Goal: Check status: Check status

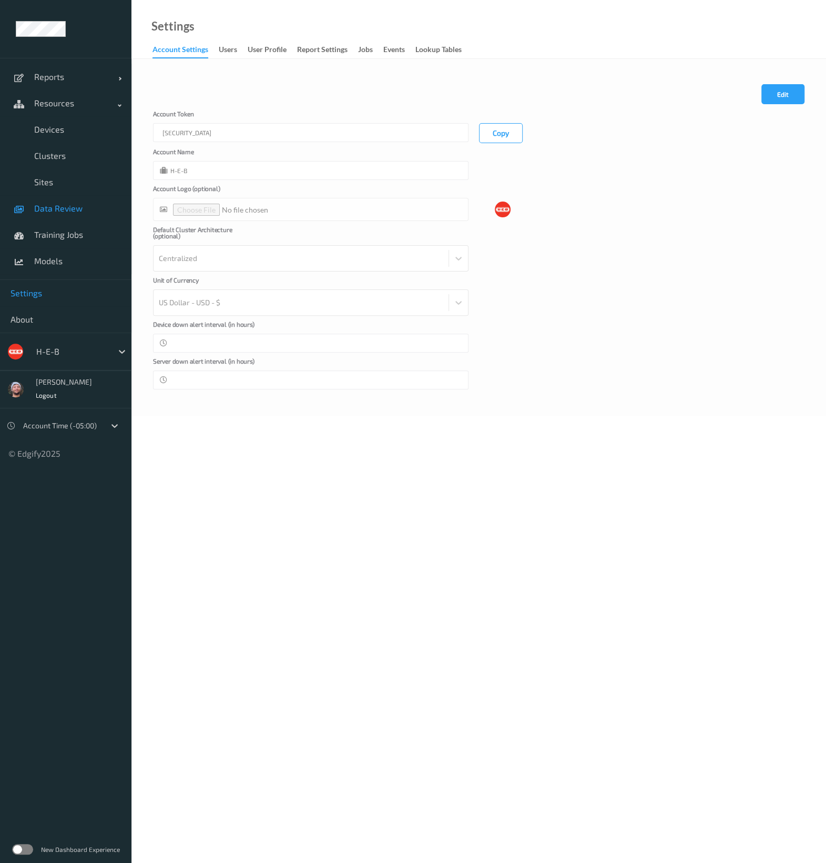
click at [65, 201] on link "Data Review" at bounding box center [66, 208] width 132 height 26
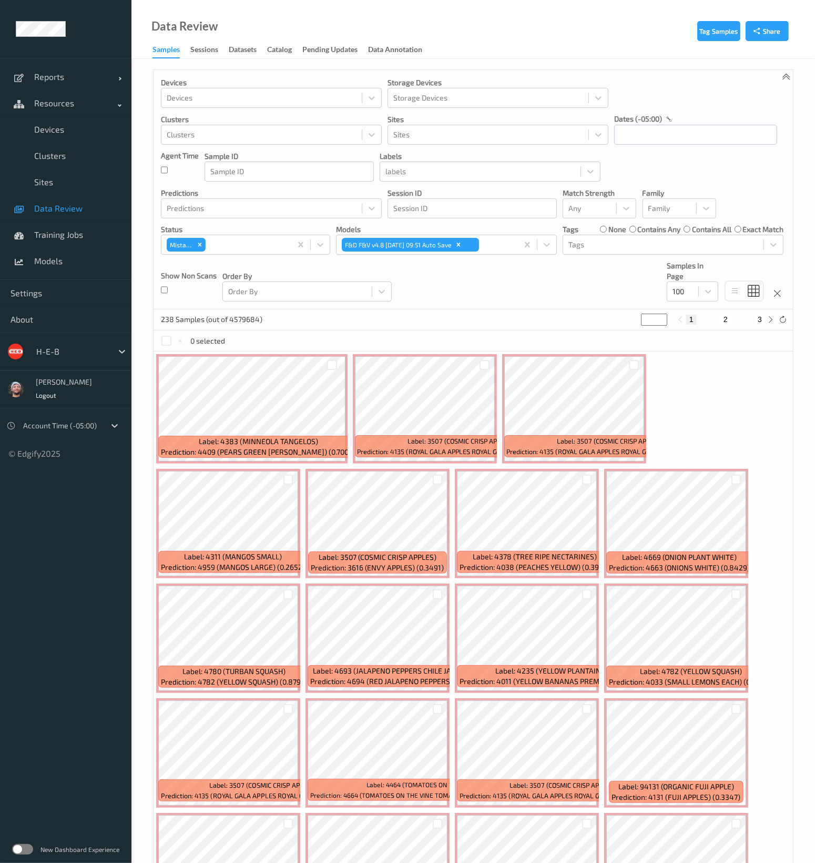
click at [591, 288] on div "Devices Devices Storage Devices Storage Devices Clusters Clusters Sites Sites d…" at bounding box center [474, 189] width 640 height 239
click at [76, 211] on span "Data Review" at bounding box center [77, 208] width 87 height 11
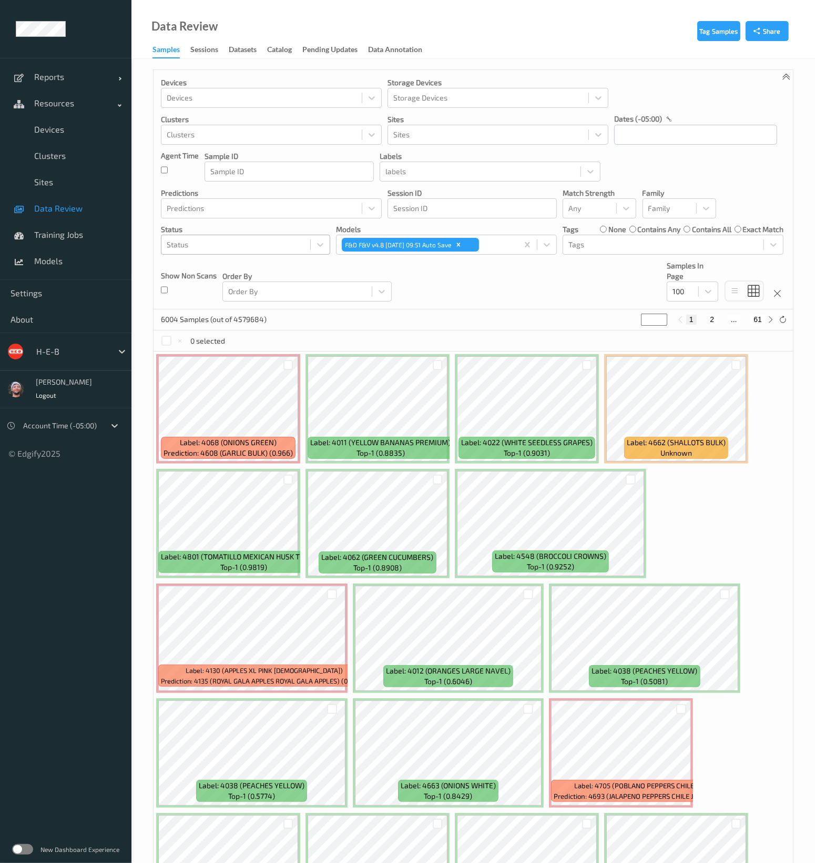
click at [240, 240] on div at bounding box center [236, 244] width 138 height 13
type input "unkn"
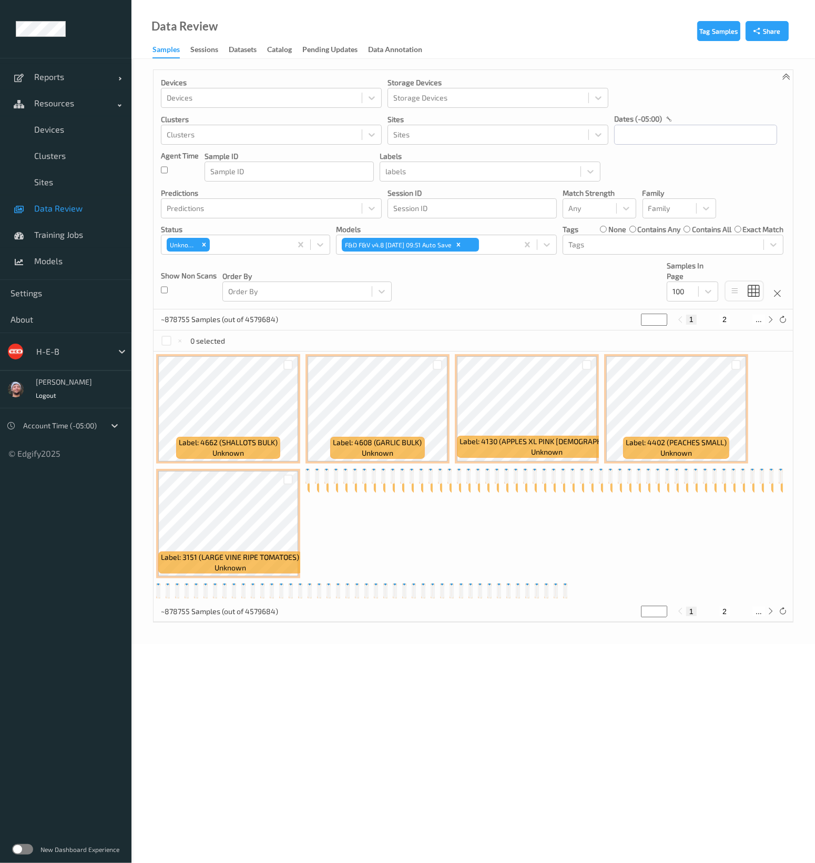
click at [480, 279] on div "Devices Devices Storage Devices Storage Devices Clusters Clusters Sites Sites d…" at bounding box center [474, 189] width 640 height 239
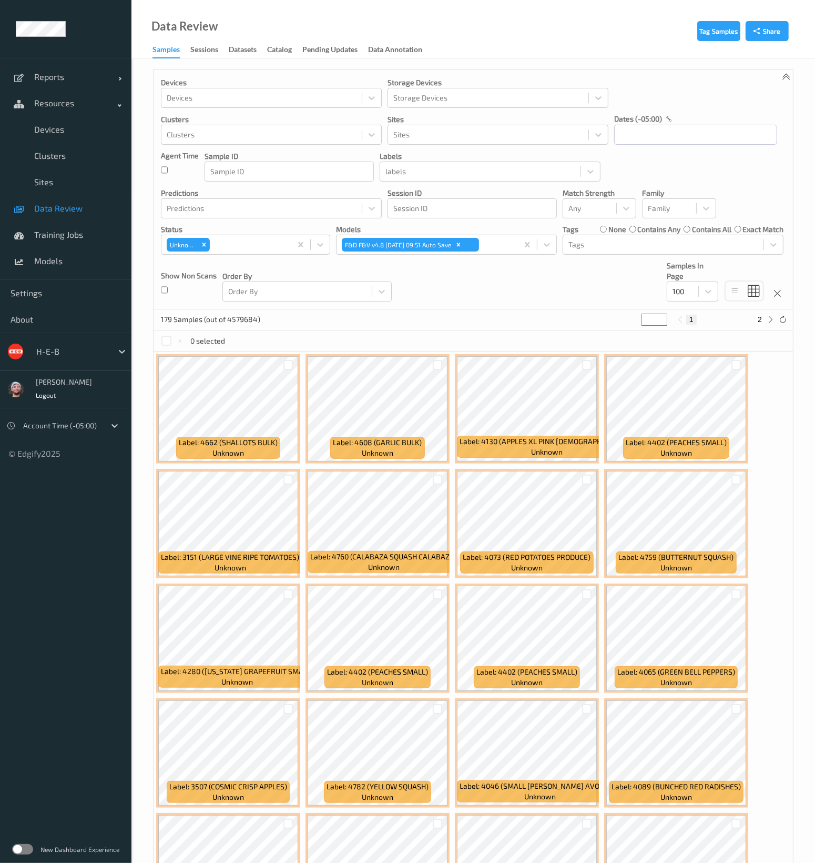
click at [108, 209] on span "Data Review" at bounding box center [77, 208] width 87 height 11
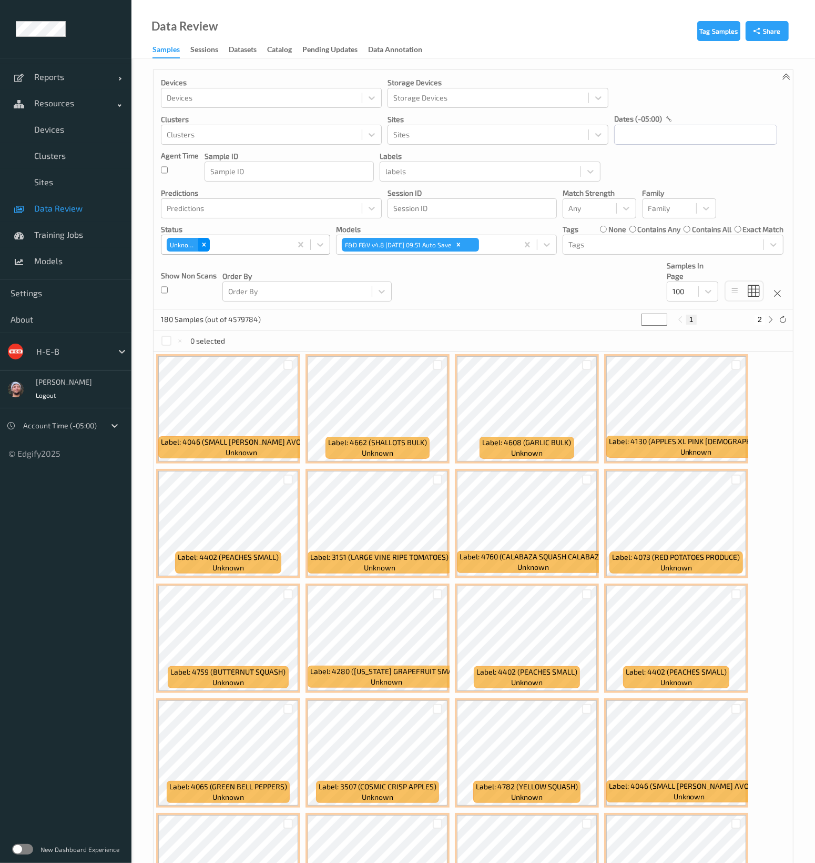
click at [204, 245] on icon "Remove Unknown" at bounding box center [205, 245] width 4 height 4
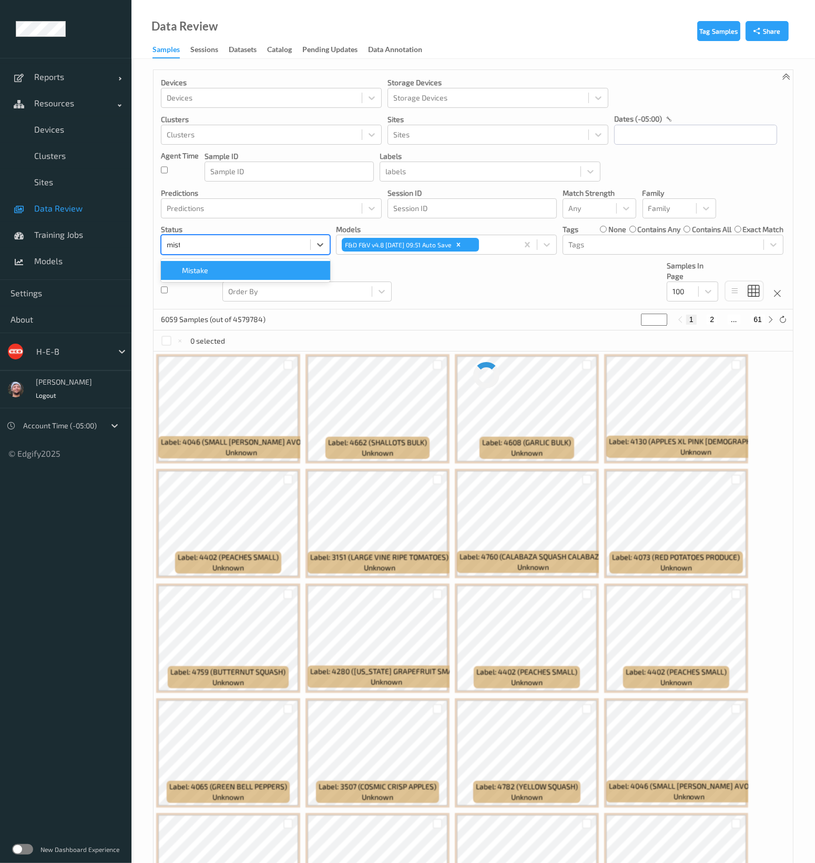
type input "mista"
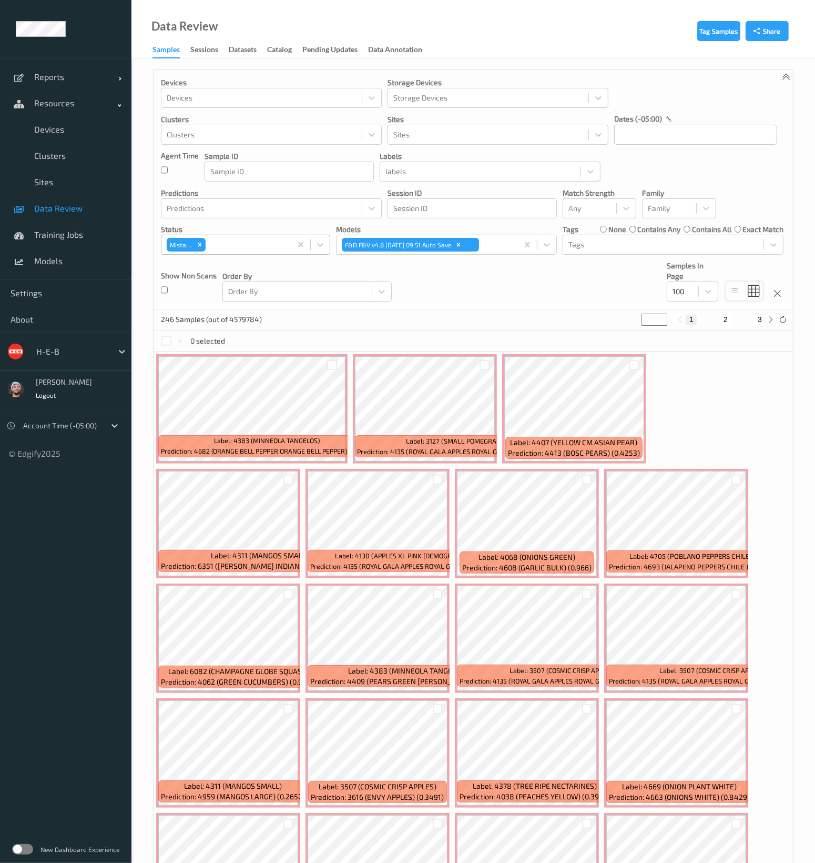
click at [488, 307] on div "Devices Devices Storage Devices Storage Devices Clusters Clusters Sites Sites d…" at bounding box center [474, 189] width 640 height 239
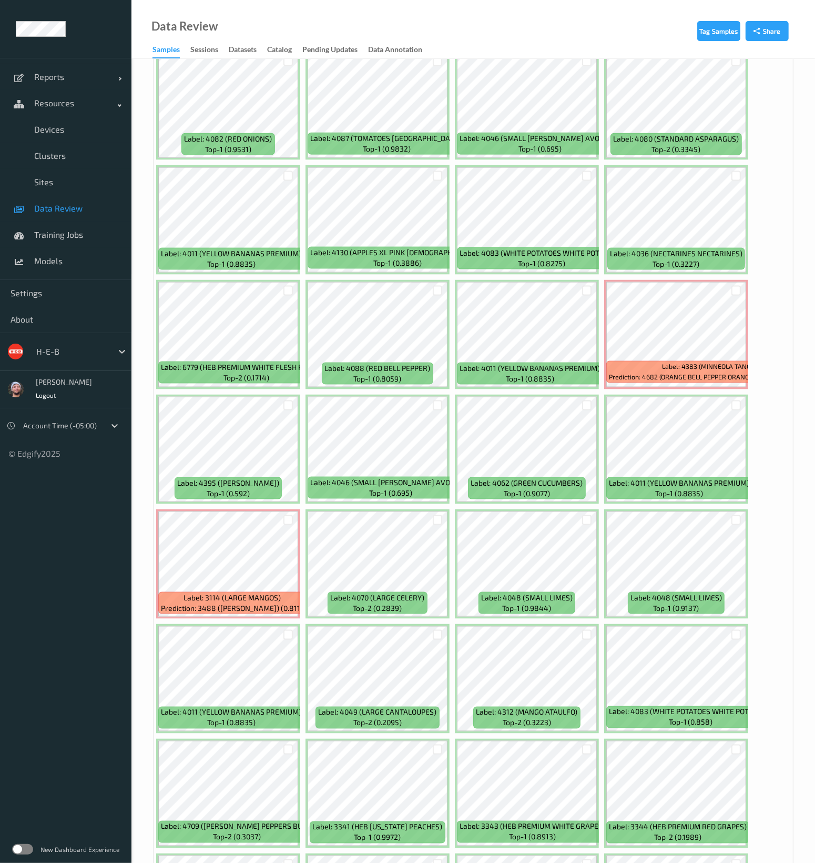
scroll to position [1215, 0]
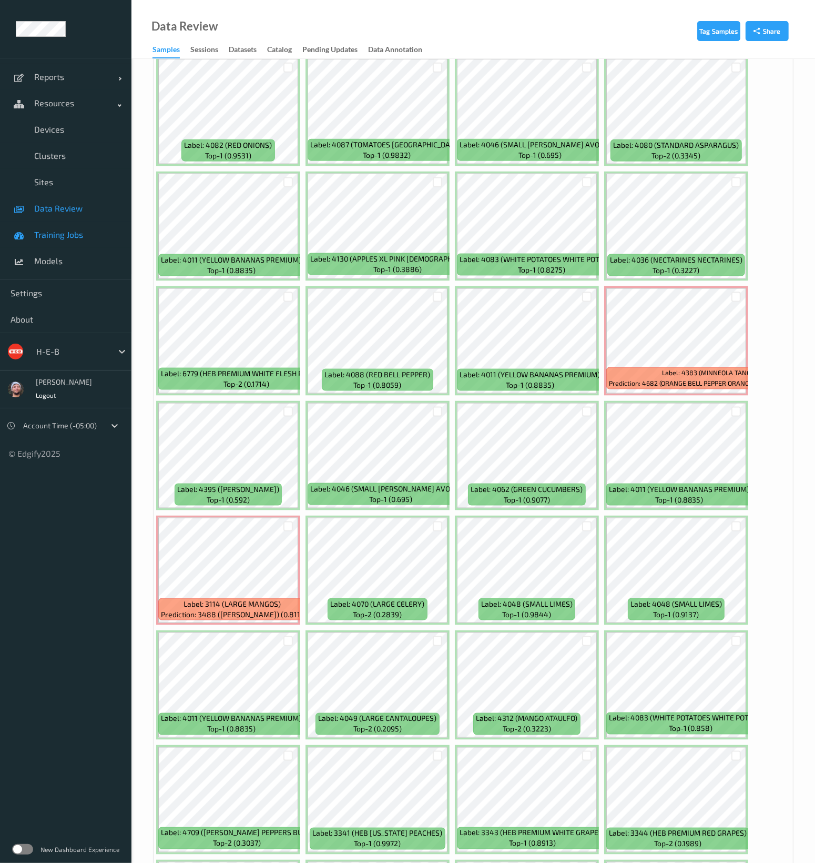
click at [97, 229] on span "Training Jobs" at bounding box center [77, 234] width 87 height 11
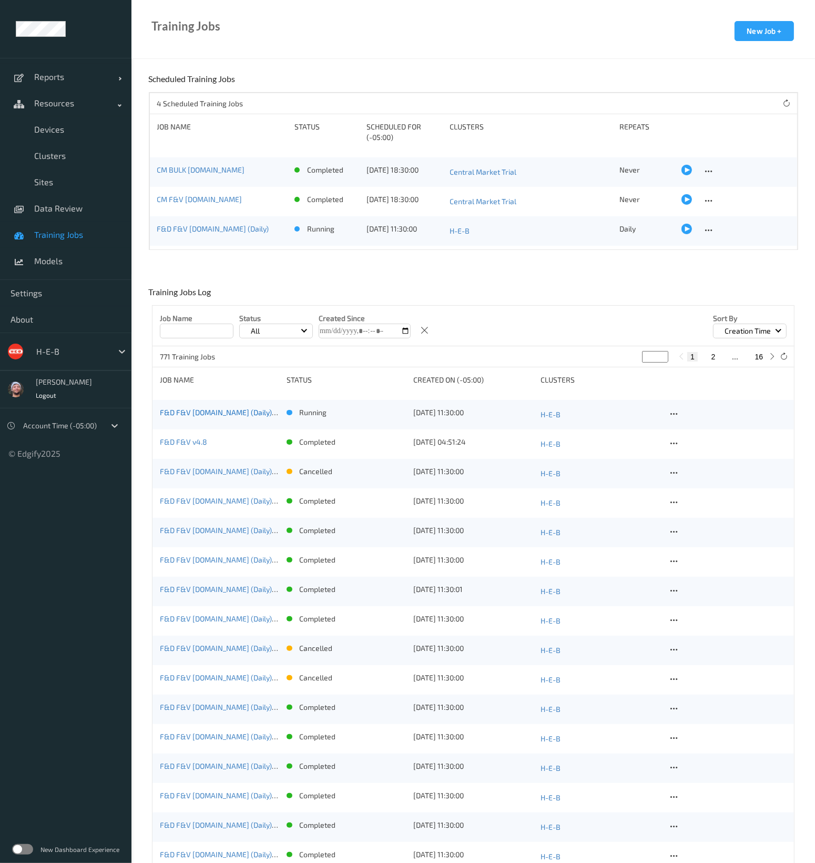
click at [218, 408] on link "F&D F&V v4.8.ST (Daily) 2025-08-21 16:30" at bounding box center [237, 412] width 155 height 9
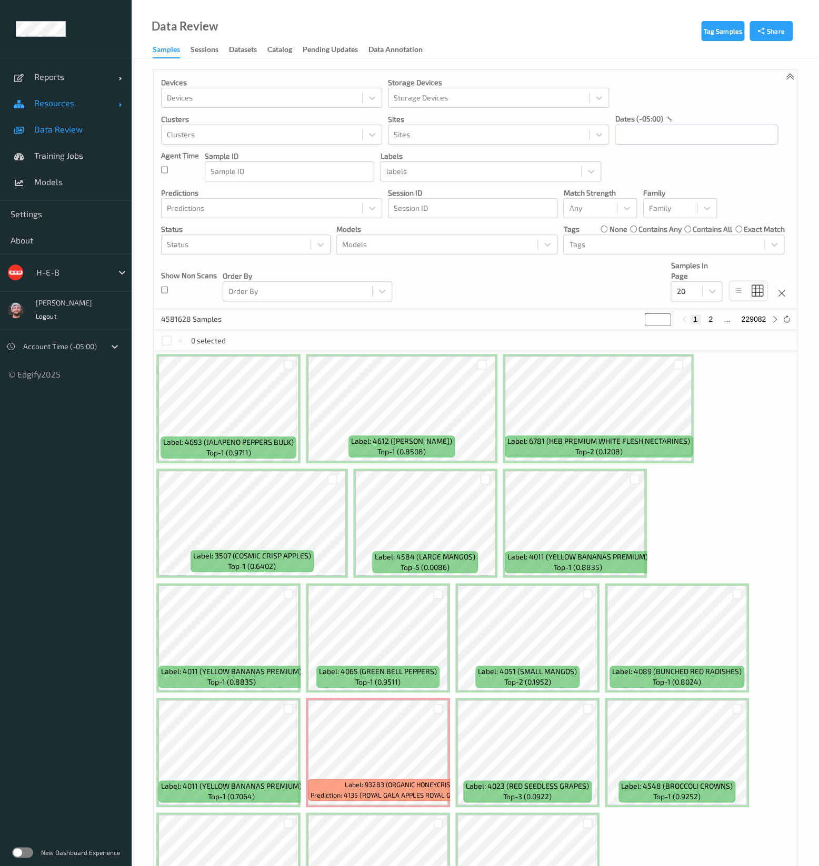
click at [104, 104] on span "Resources" at bounding box center [76, 103] width 84 height 11
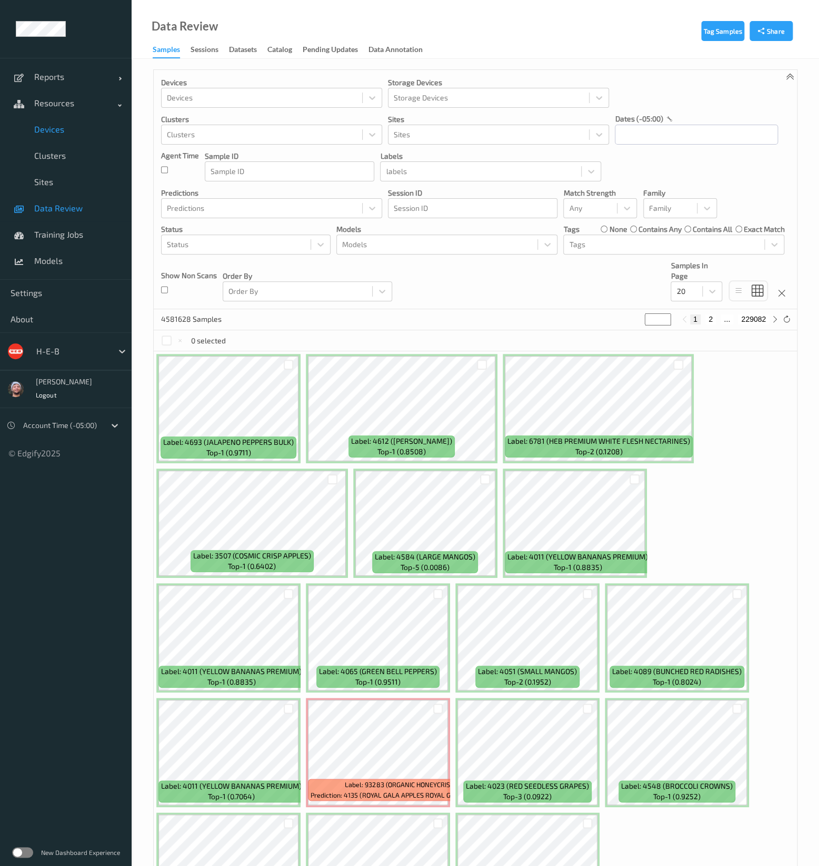
click at [72, 133] on span "Devices" at bounding box center [77, 129] width 87 height 11
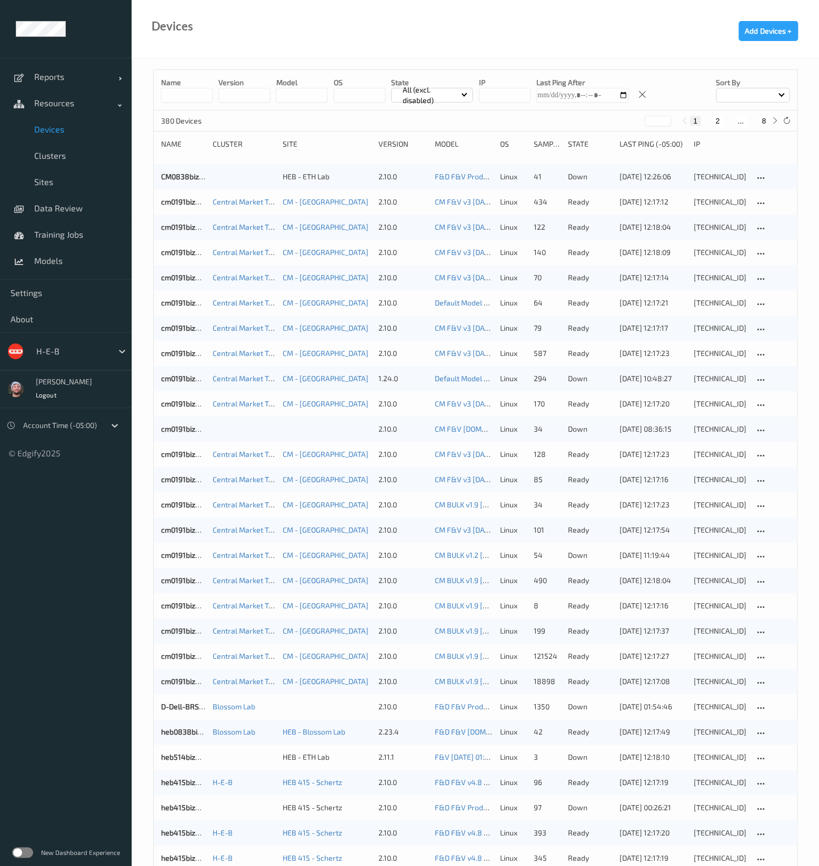
click at [173, 101] on input at bounding box center [187, 95] width 52 height 15
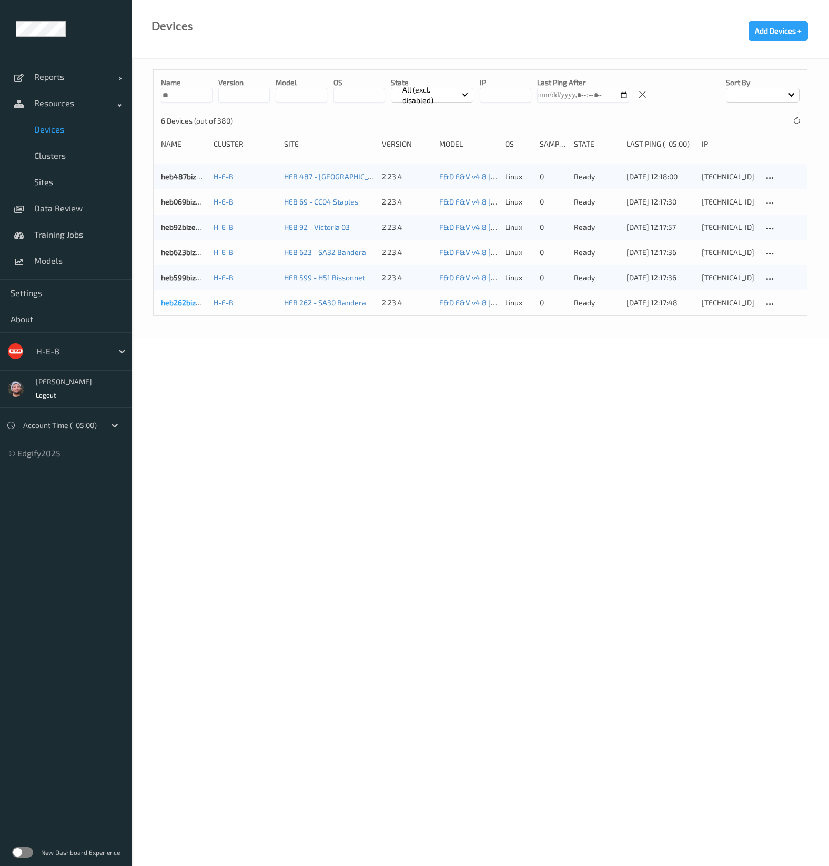
type input "**"
click at [190, 305] on link "heb262bizedg37" at bounding box center [188, 302] width 55 height 9
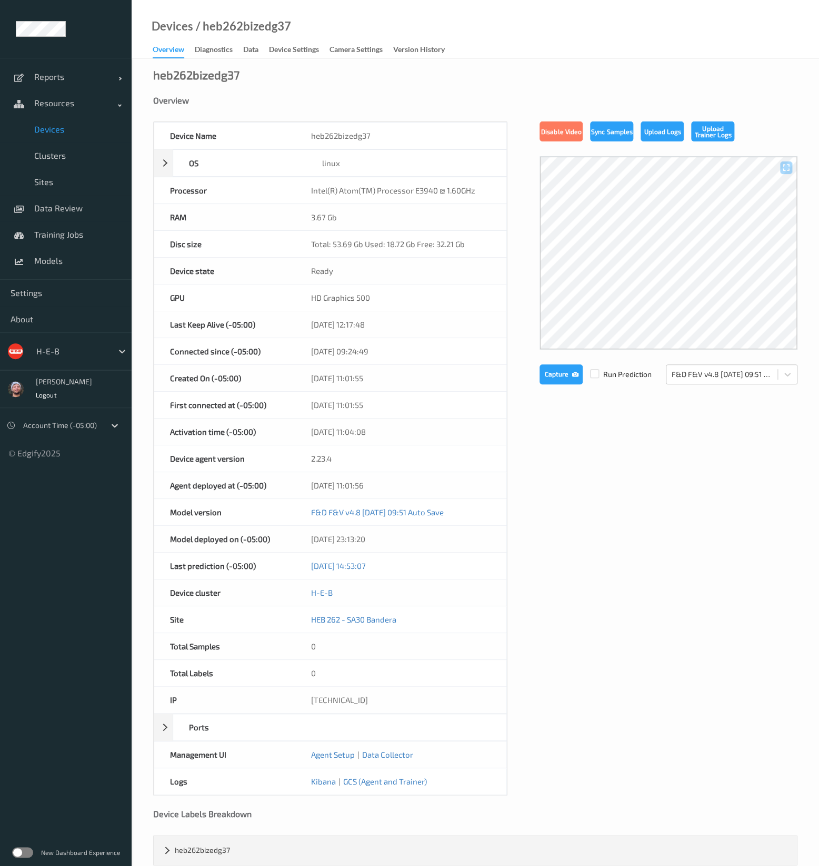
click at [598, 367] on div "Capture Run Prediction" at bounding box center [595, 375] width 112 height 20
drag, startPoint x: 598, startPoint y: 367, endPoint x: 593, endPoint y: 372, distance: 7.5
click at [593, 372] on div "Capture Run Prediction" at bounding box center [595, 375] width 112 height 20
click at [591, 369] on label at bounding box center [594, 369] width 9 height 0
click at [559, 378] on button "Capture" at bounding box center [560, 375] width 43 height 20
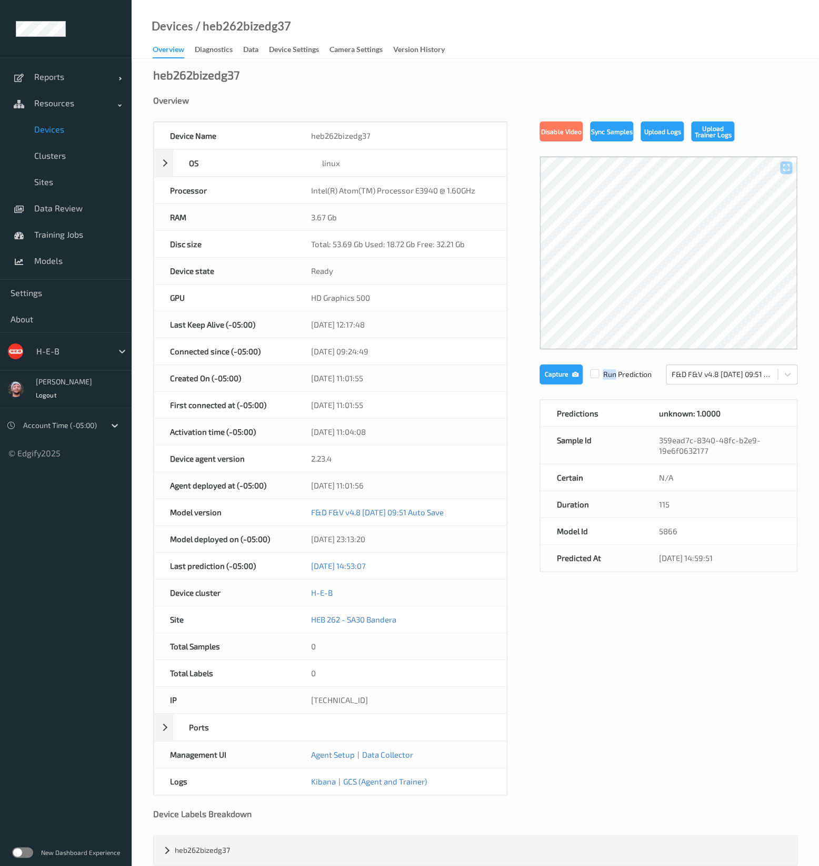
click at [222, 24] on div "/ heb262bizedg37" at bounding box center [242, 26] width 98 height 11
copy div "heb262bizedg37"
click at [44, 226] on link "Training Jobs" at bounding box center [66, 234] width 132 height 26
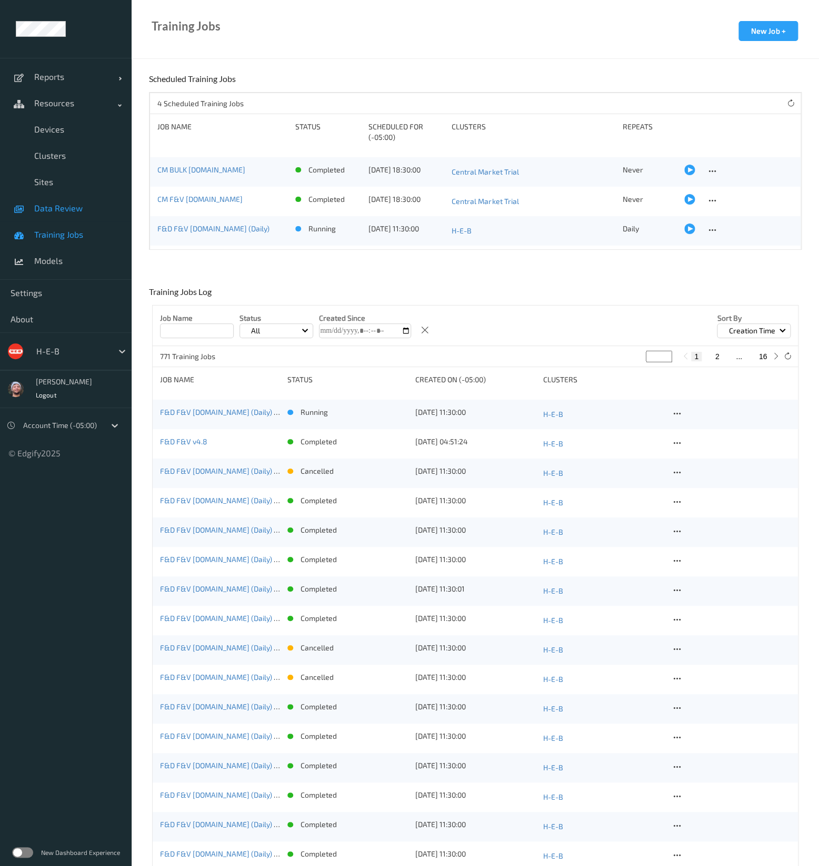
click at [66, 215] on link "Data Review" at bounding box center [66, 208] width 132 height 26
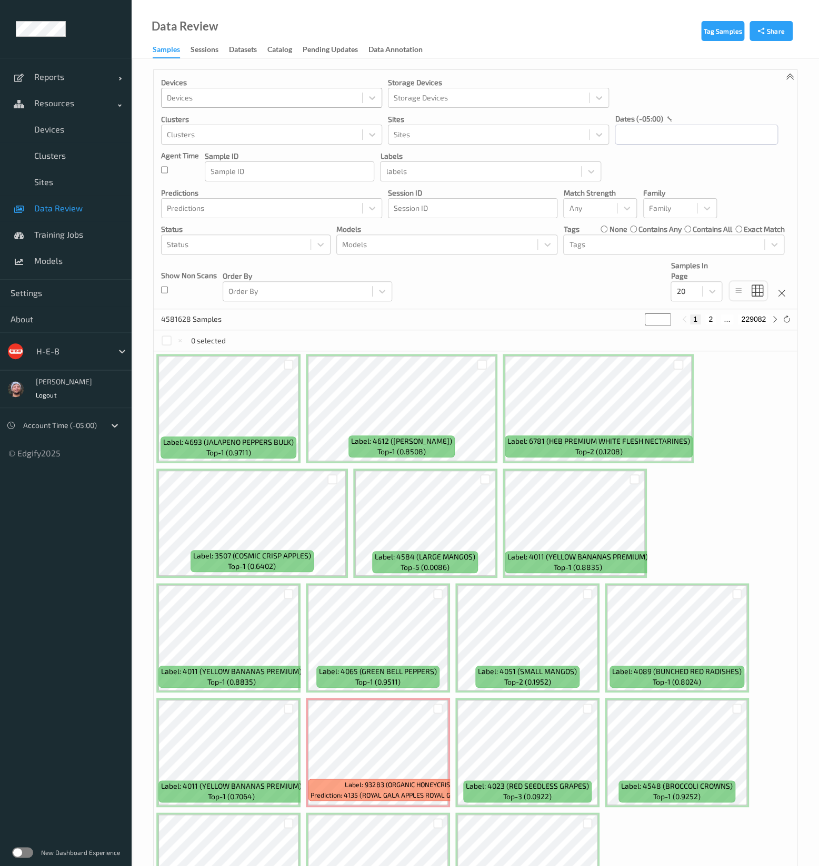
click at [229, 98] on div at bounding box center [262, 98] width 190 height 13
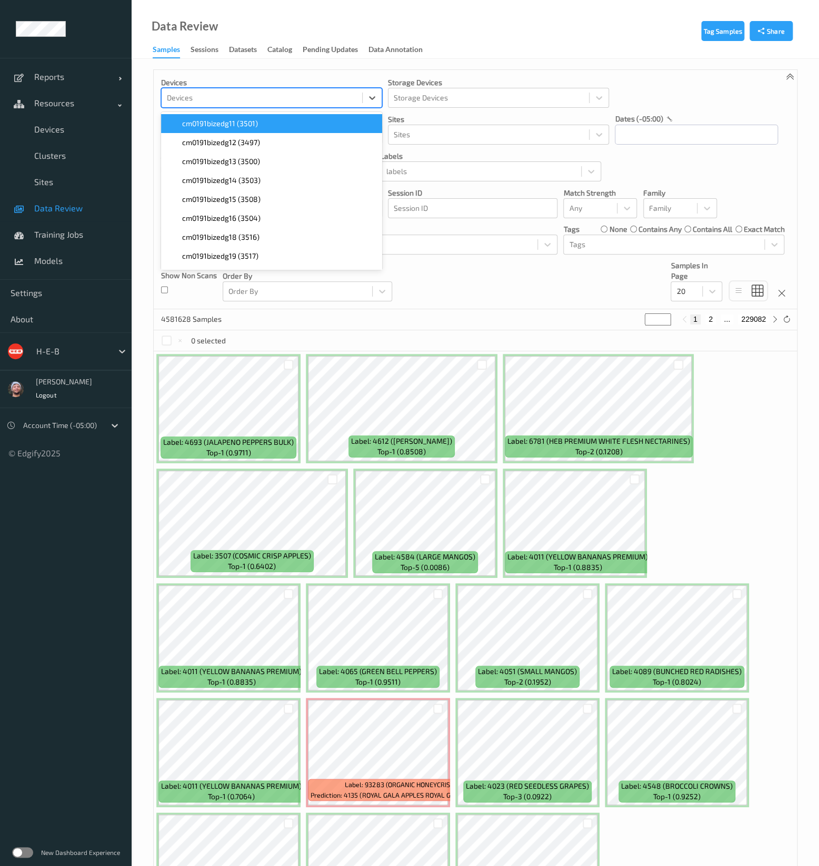
paste input "heb262bizedg37"
type input "heb262bizedg37"
click at [231, 116] on div "heb262bizedg37 (6595)" at bounding box center [271, 123] width 221 height 19
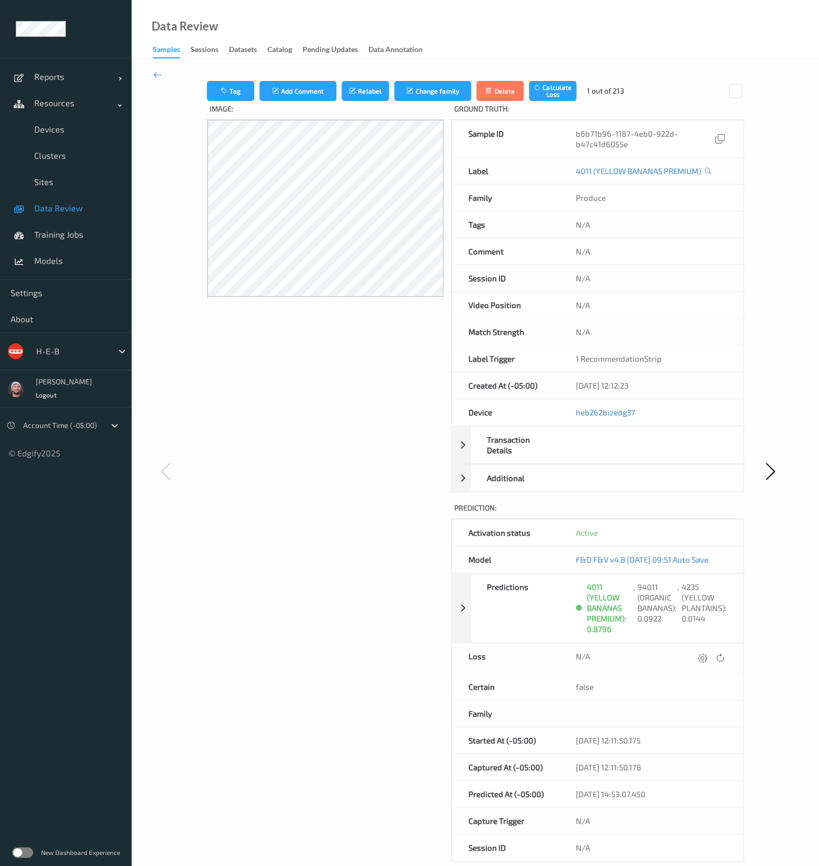
click at [419, 499] on div "Image:" at bounding box center [325, 481] width 237 height 761
click at [89, 207] on span "Data Review" at bounding box center [77, 208] width 87 height 11
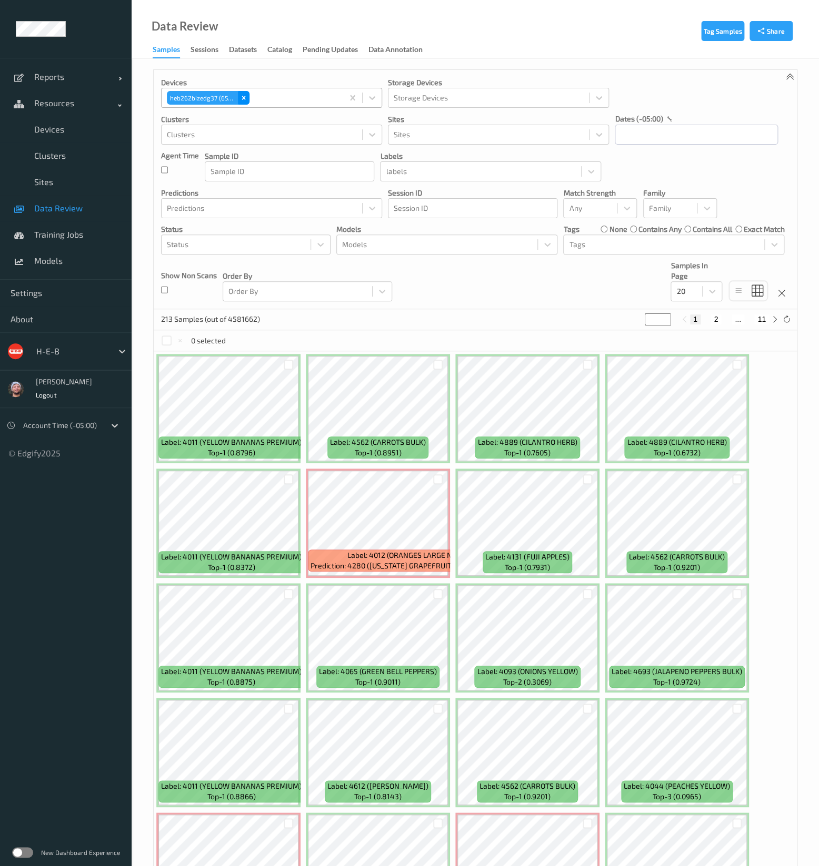
click at [244, 103] on div "Remove heb262bizedg37 (6595)" at bounding box center [244, 98] width 12 height 14
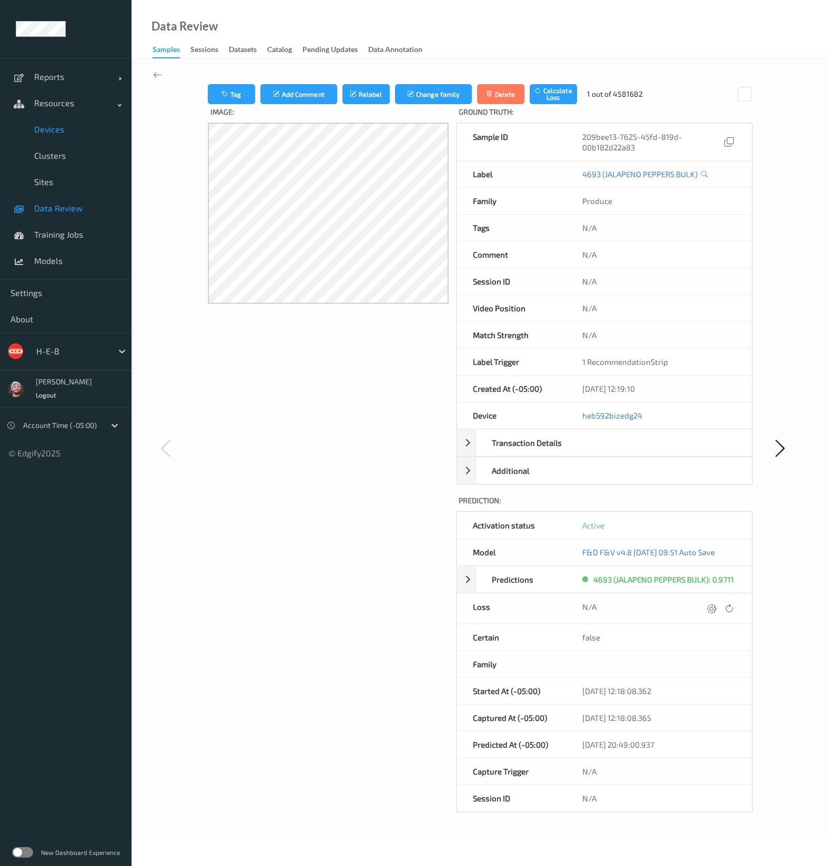
click at [52, 134] on span "Devices" at bounding box center [77, 129] width 87 height 11
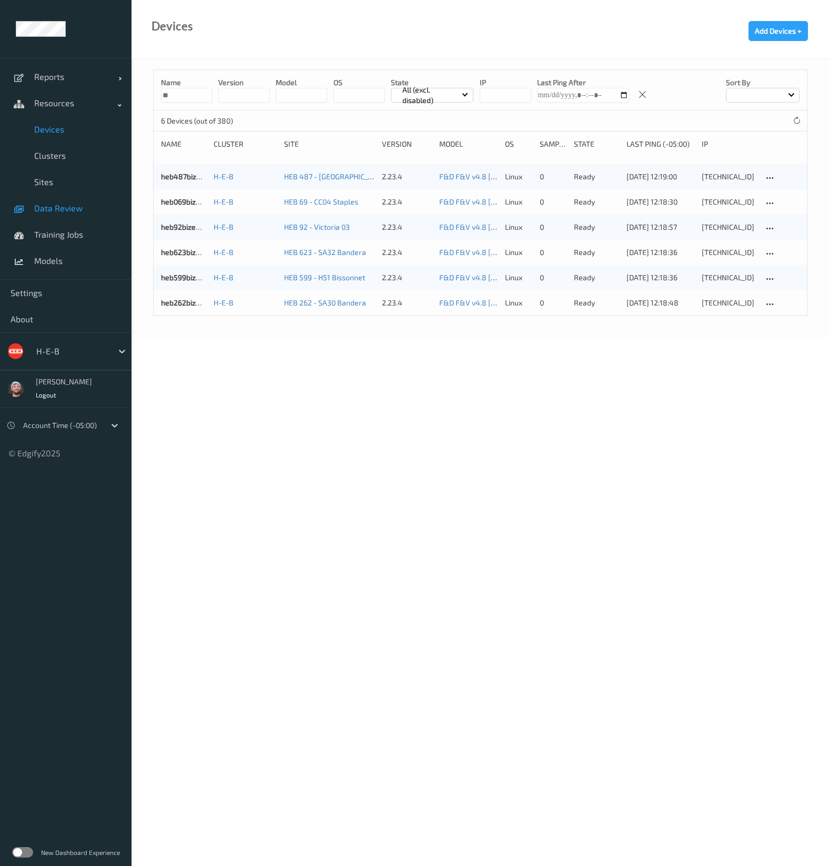
click at [93, 196] on link "Data Review" at bounding box center [66, 208] width 132 height 26
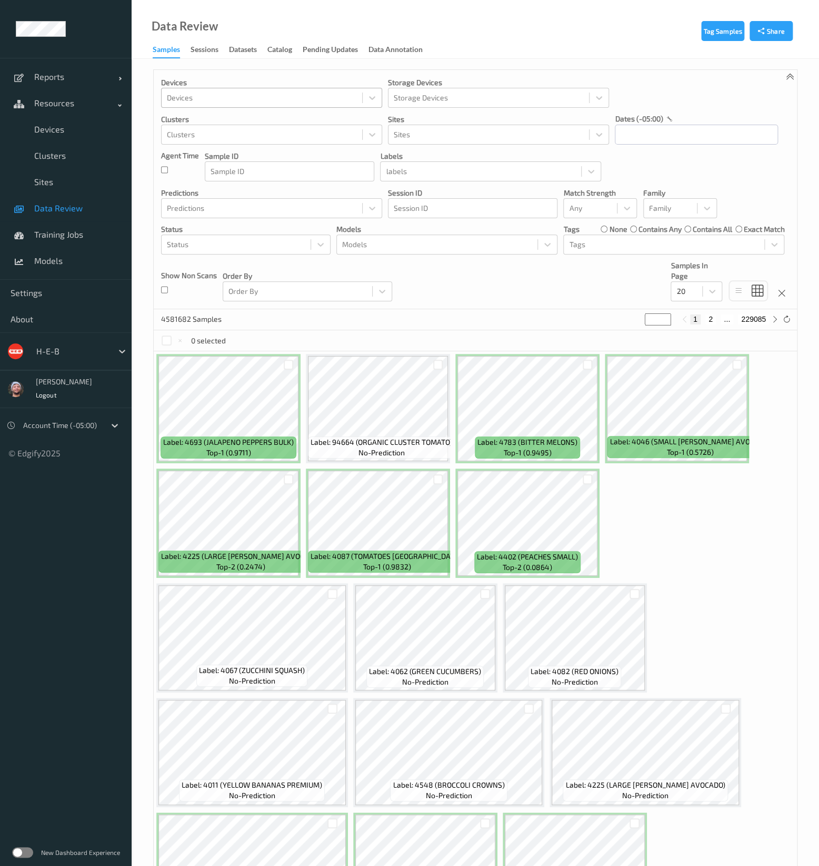
click at [193, 98] on div at bounding box center [262, 98] width 190 height 13
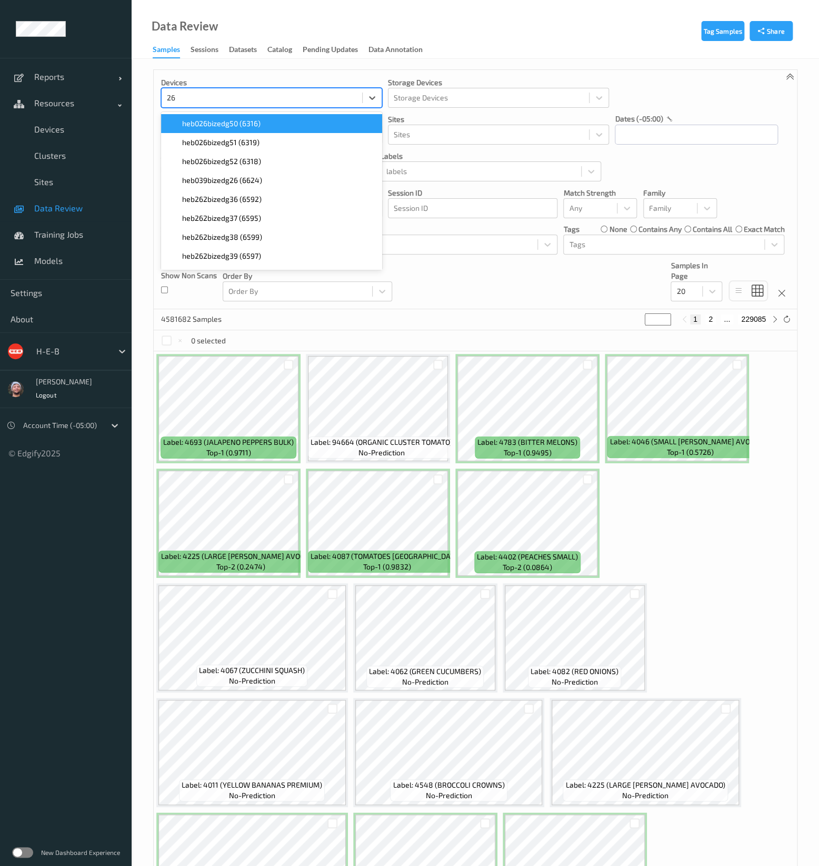
type input "262"
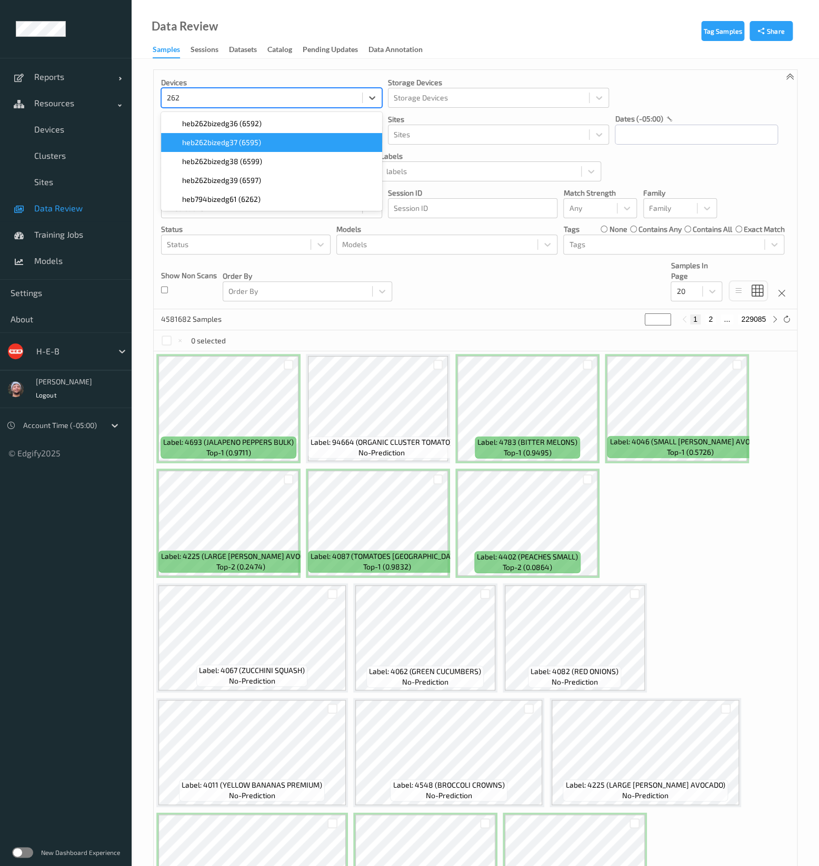
click at [249, 141] on span "heb262bizedg37 (6595)" at bounding box center [221, 142] width 79 height 11
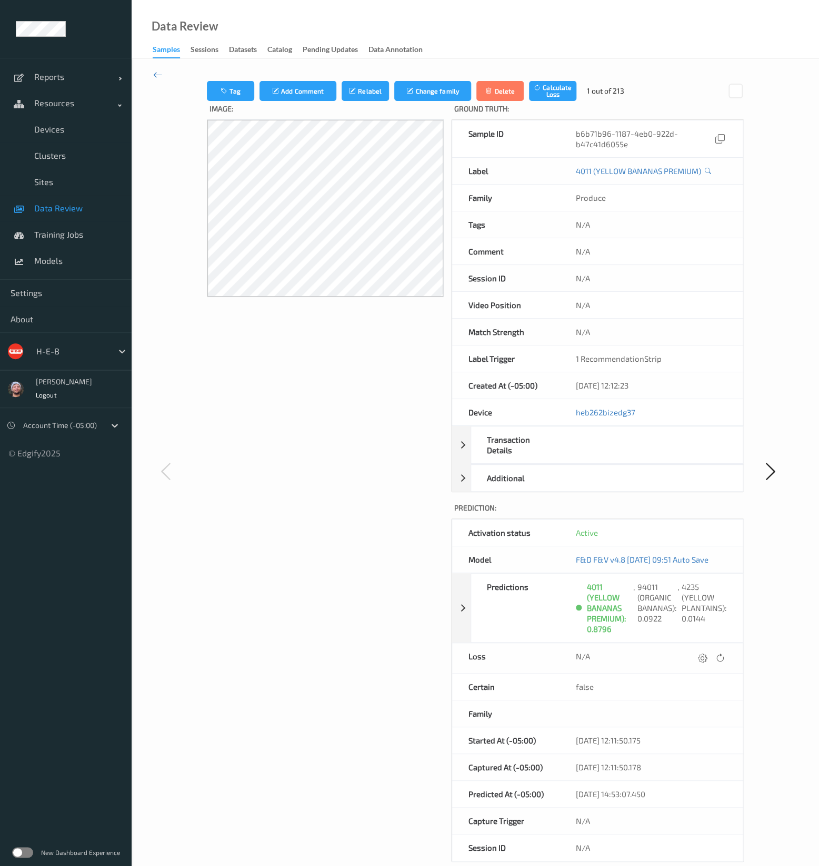
click at [101, 215] on link "Data Review" at bounding box center [66, 208] width 132 height 26
